Goal: Use online tool/utility: Utilize a website feature to perform a specific function

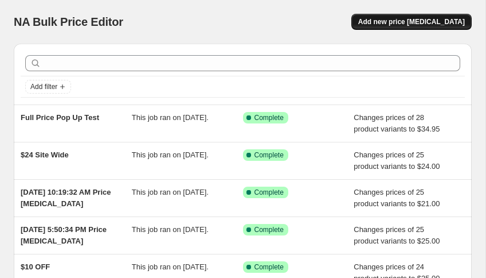
click at [387, 14] on button "Add new price [MEDICAL_DATA]" at bounding box center [412, 22] width 120 height 16
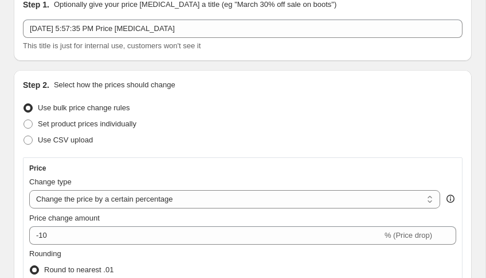
scroll to position [56, 0]
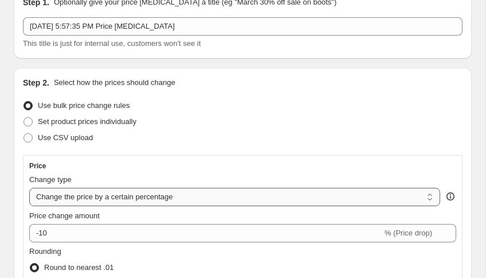
click at [109, 188] on select "Change the price to a certain amount Change the price by a certain amount Chang…" at bounding box center [234, 197] width 411 height 18
select select "to"
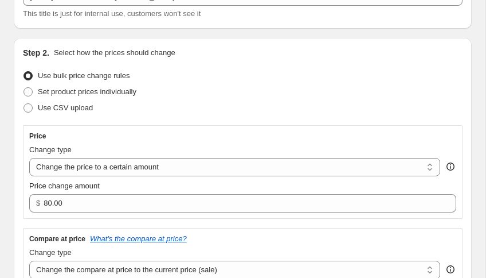
scroll to position [112, 0]
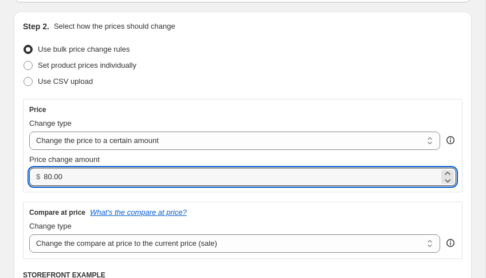
drag, startPoint x: 95, startPoint y: 113, endPoint x: 34, endPoint y: 103, distance: 61.6
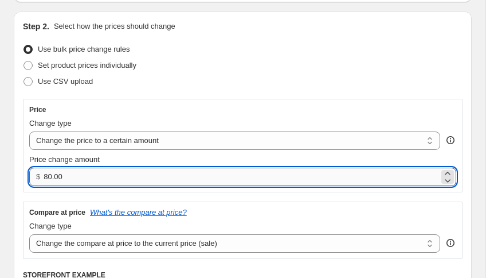
click at [80, 167] on input "80.00" at bounding box center [242, 176] width 396 height 18
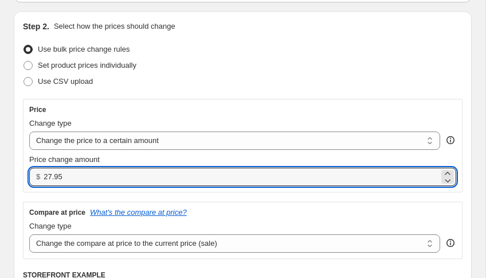
type input "27.95"
click at [118, 234] on select "Change the compare at price to the current price (sale) Change the compare at p…" at bounding box center [234, 243] width 411 height 18
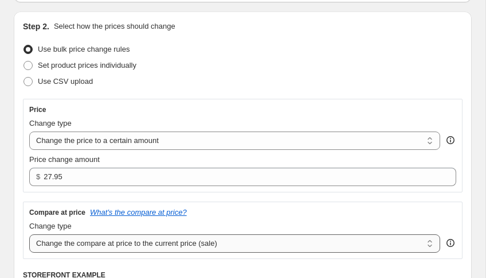
select select "to"
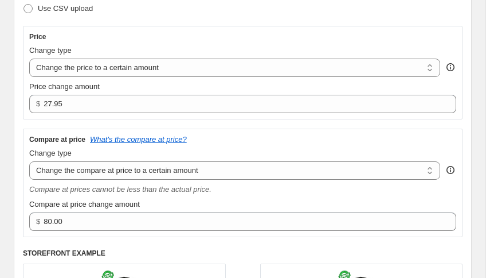
scroll to position [186, 0]
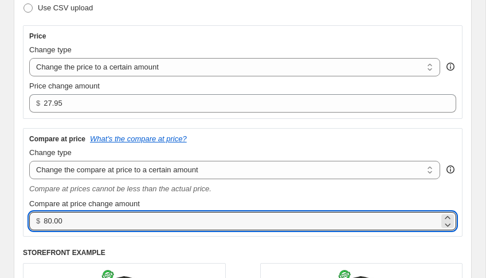
drag, startPoint x: 99, startPoint y: 131, endPoint x: 53, endPoint y: 128, distance: 46.6
click at [53, 212] on div "$ 80.00" at bounding box center [242, 221] width 427 height 18
type input "34.95"
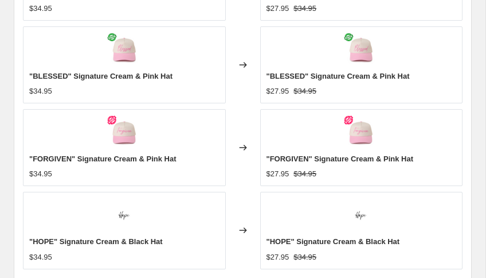
scroll to position [899, 0]
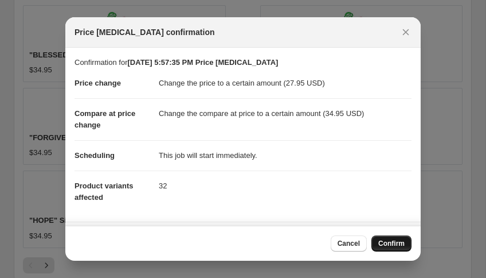
click at [372, 248] on button "Confirm" at bounding box center [392, 243] width 40 height 16
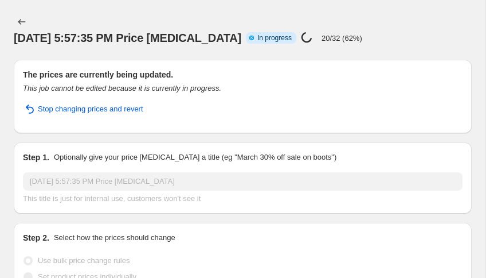
select select "to"
